Goal: Task Accomplishment & Management: Manage account settings

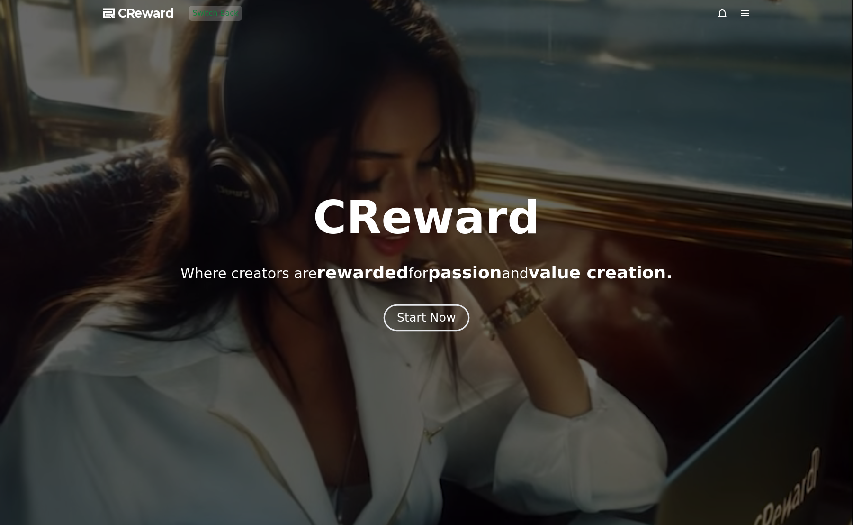
drag, startPoint x: 421, startPoint y: 319, endPoint x: 444, endPoint y: 308, distance: 25.7
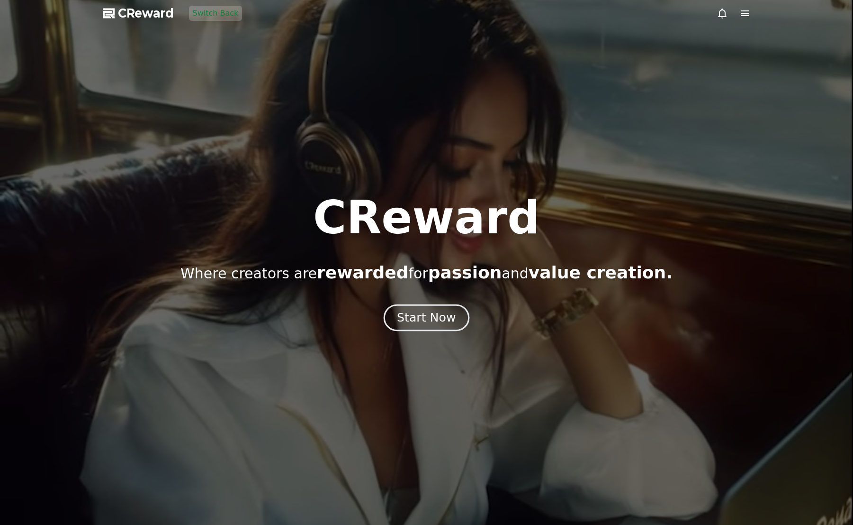
click at [421, 319] on div "Start Now" at bounding box center [426, 317] width 59 height 16
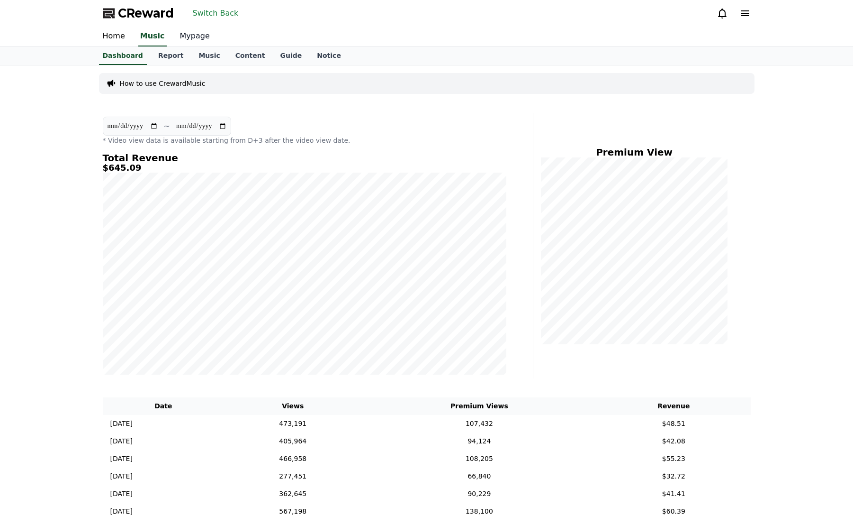
click at [172, 38] on link "Mypage" at bounding box center [194, 37] width 45 height 20
select select "**********"
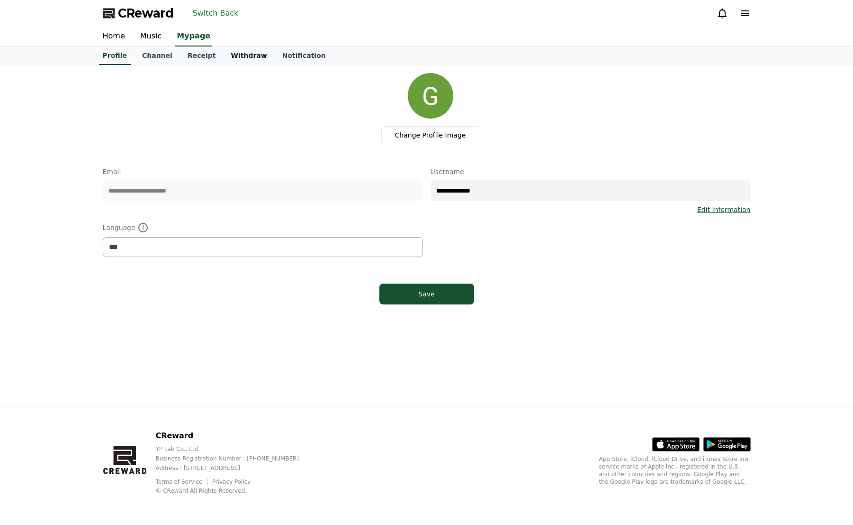
click at [230, 53] on link "Withdraw" at bounding box center [248, 56] width 51 height 18
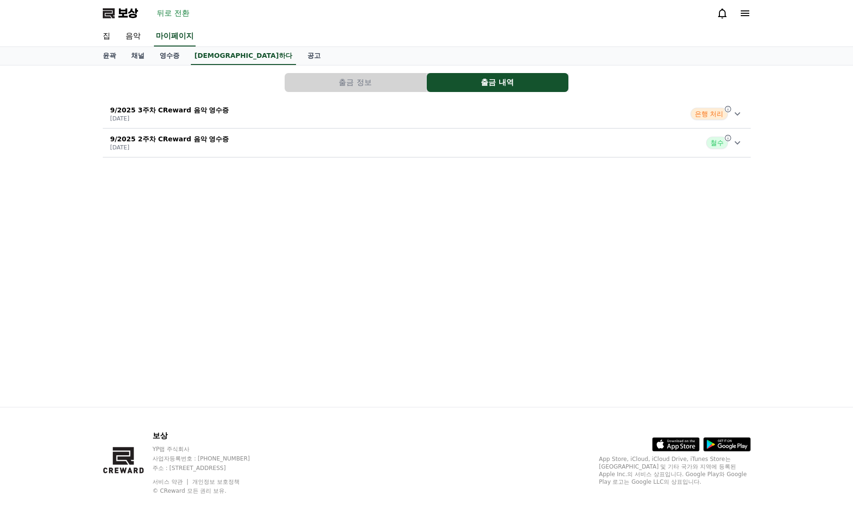
drag, startPoint x: 713, startPoint y: 71, endPoint x: 641, endPoint y: 40, distance: 77.9
click at [712, 71] on div "출금 정보 출금 내역 9/2025 3주차 CReward 음악 영수증 [DATE] 은행 처리 9/2025 2주차 CReward 음악 영수증 [D…" at bounding box center [427, 115] width 656 height 92
click at [165, 15] on font "뒤로 전환" at bounding box center [173, 13] width 33 height 9
